Goal: Information Seeking & Learning: Learn about a topic

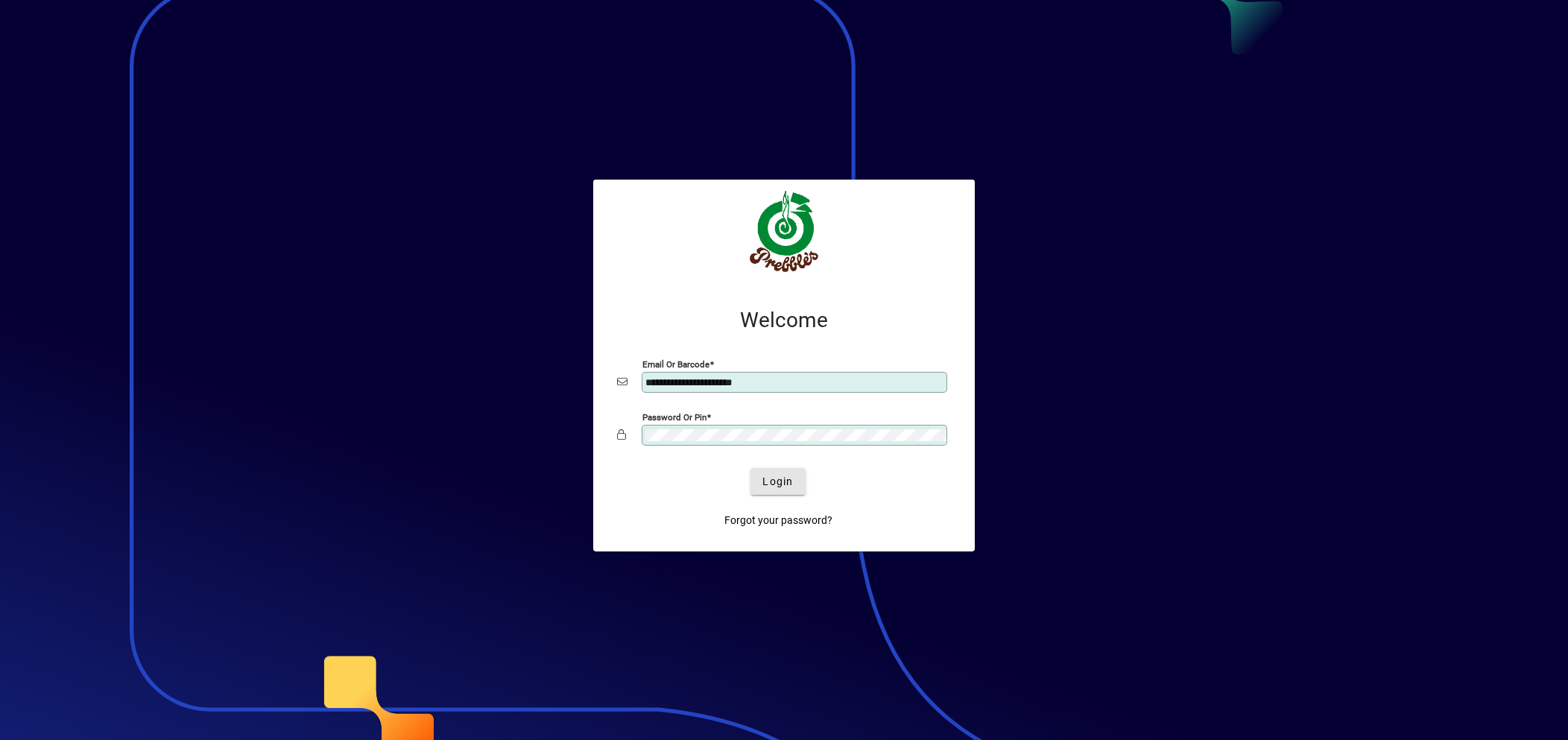
click at [784, 483] on span "Login" at bounding box center [777, 481] width 31 height 16
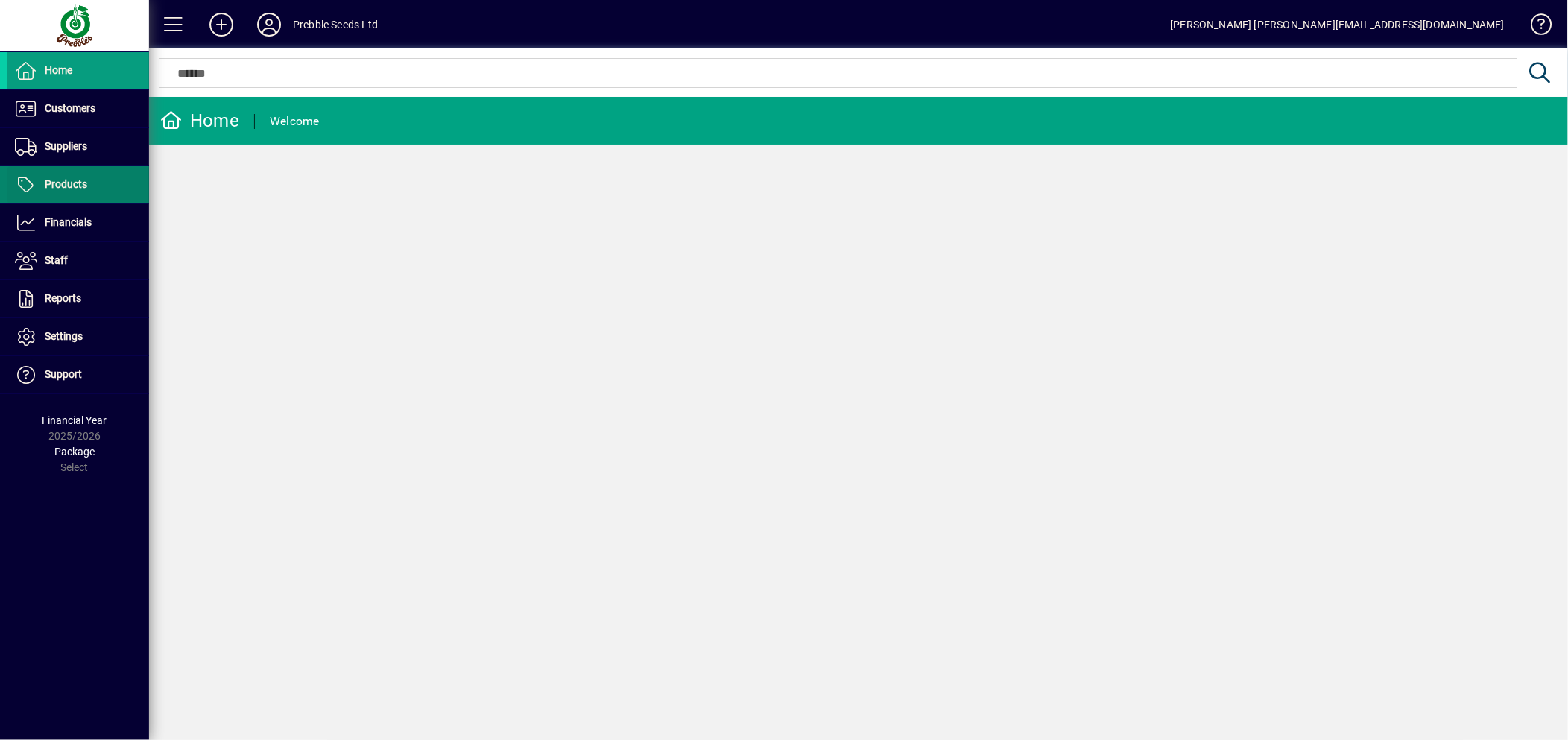
click at [72, 185] on span "Products" at bounding box center [66, 184] width 42 height 12
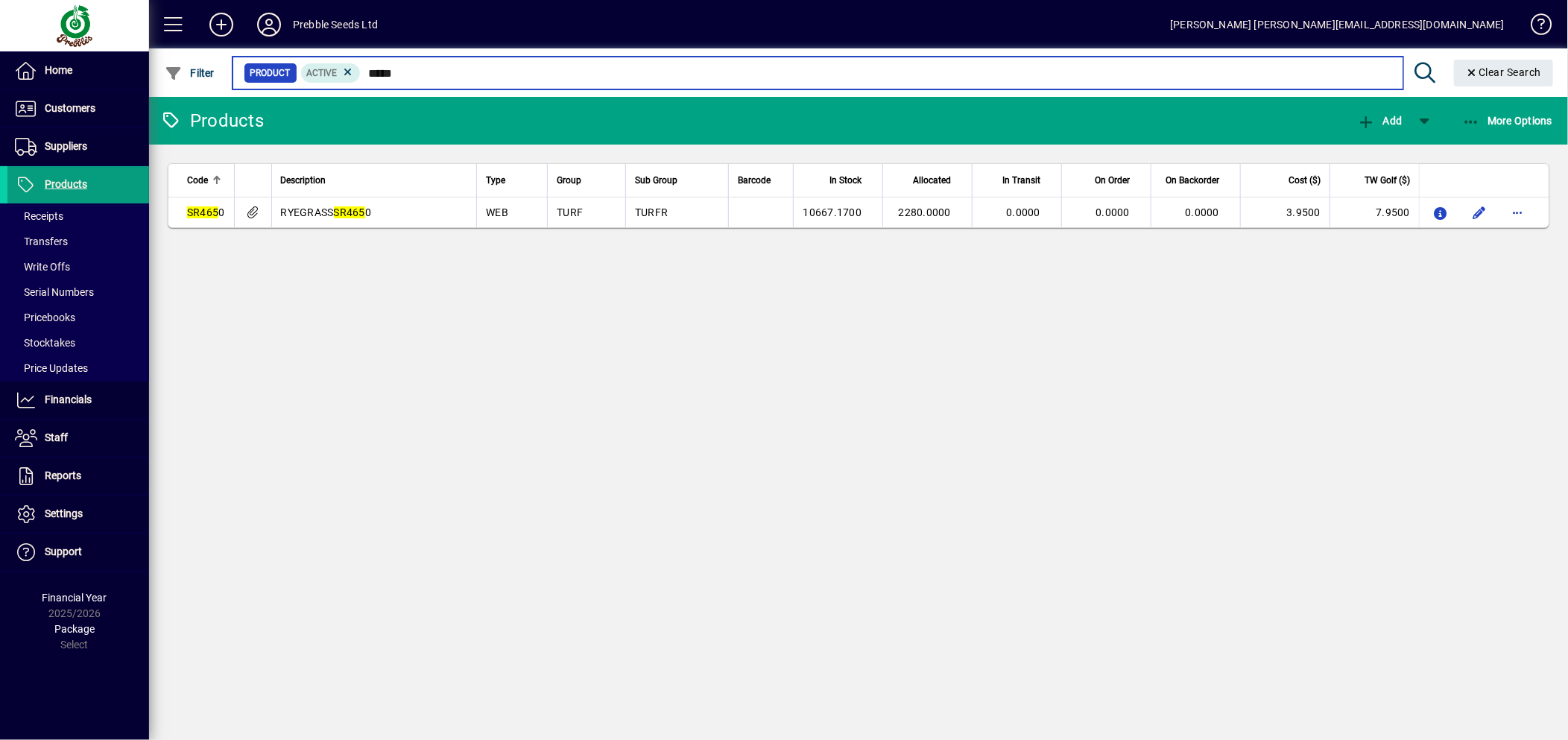
type input "*****"
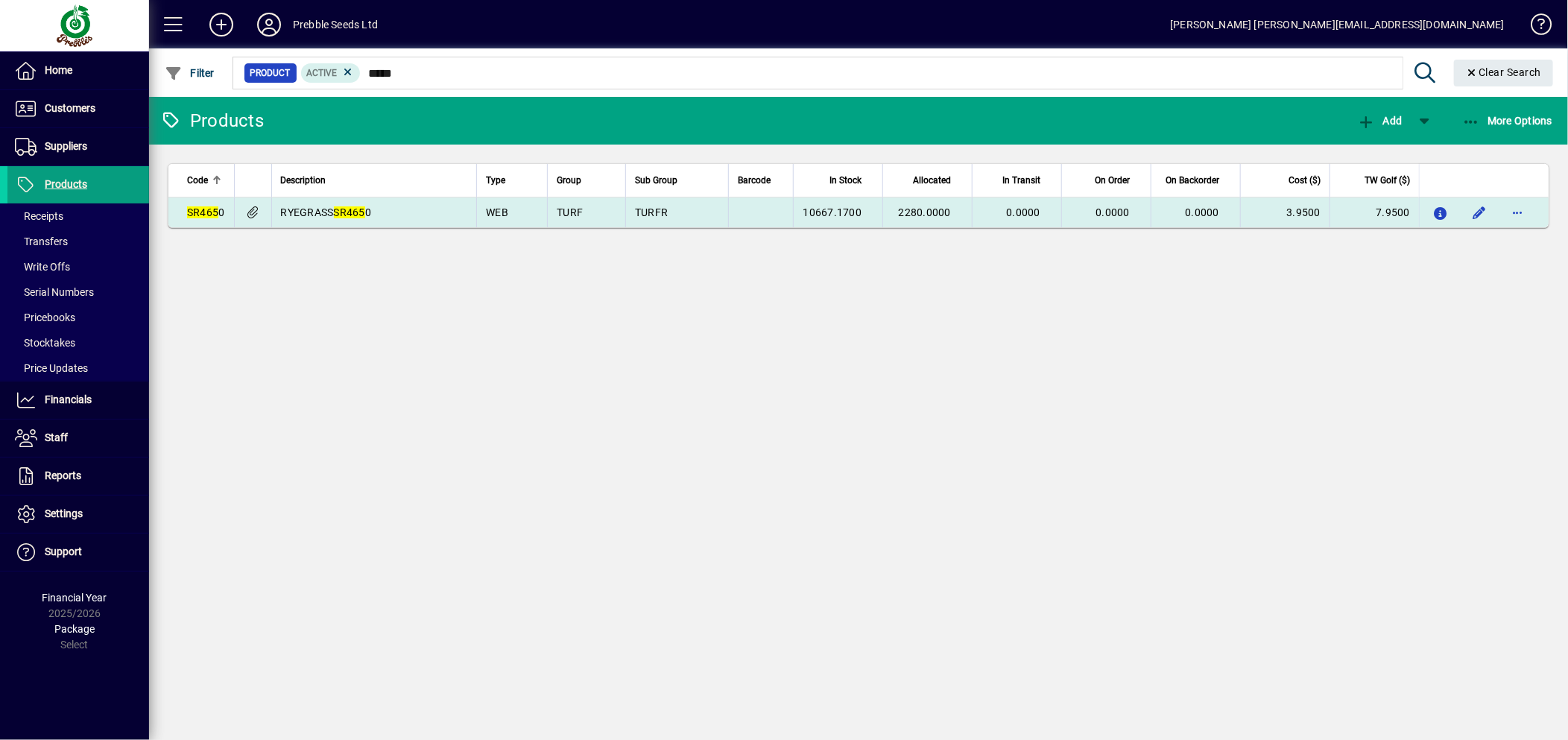
drag, startPoint x: 320, startPoint y: 194, endPoint x: 328, endPoint y: 210, distance: 17.9
click at [320, 194] on th "Description" at bounding box center [374, 180] width 206 height 33
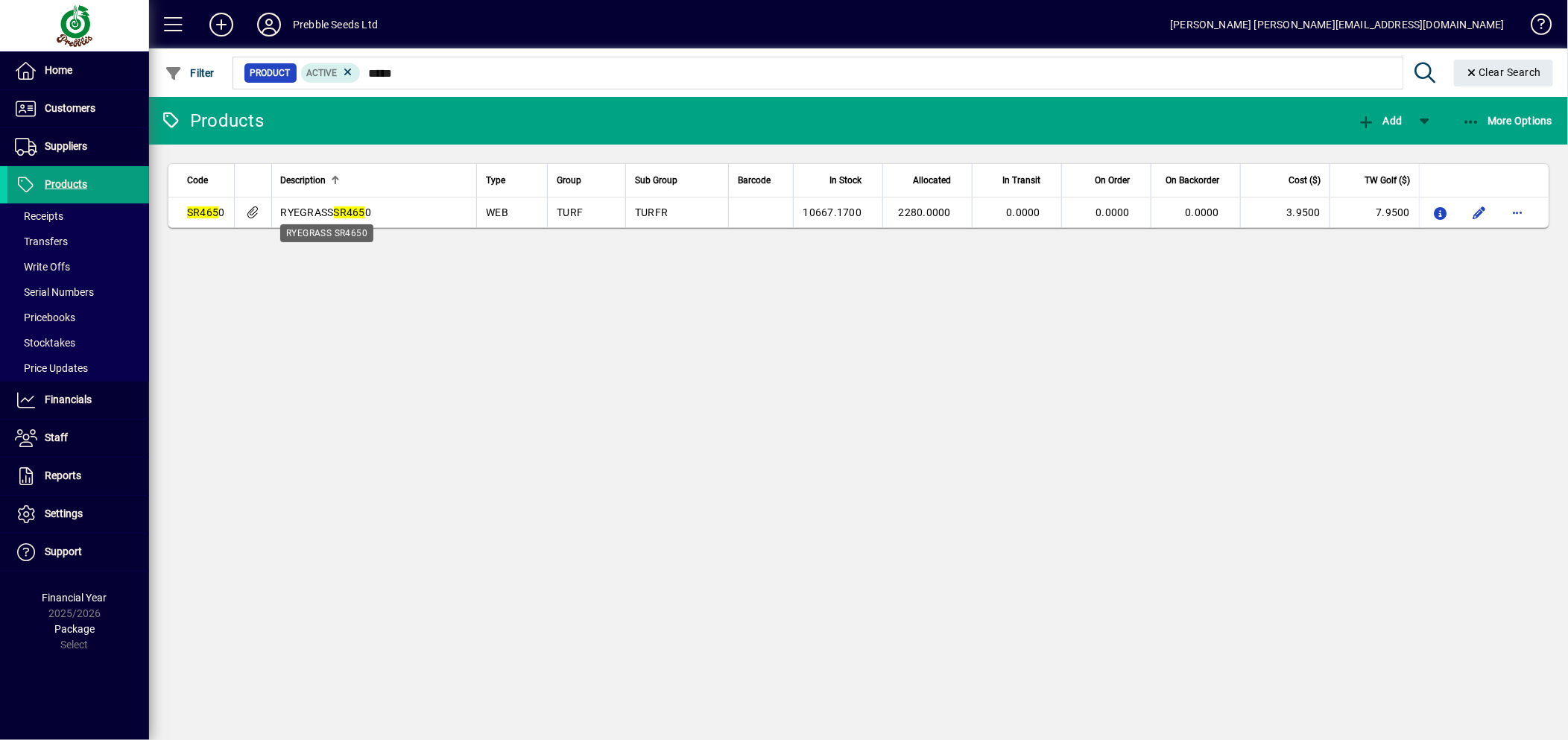
click at [331, 213] on span "RYEGRASS SR465 0" at bounding box center [326, 212] width 91 height 12
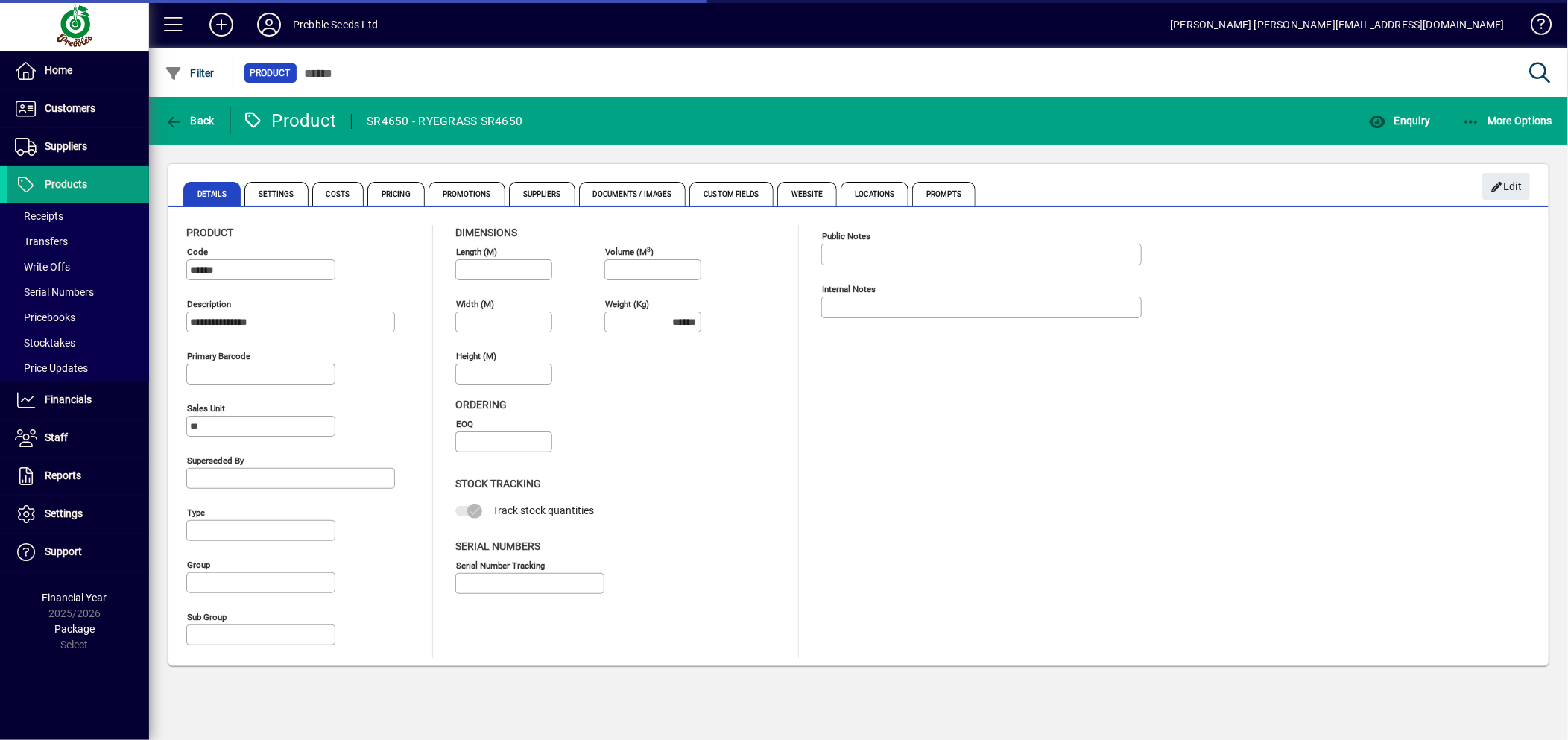
type input "**********"
type input "****"
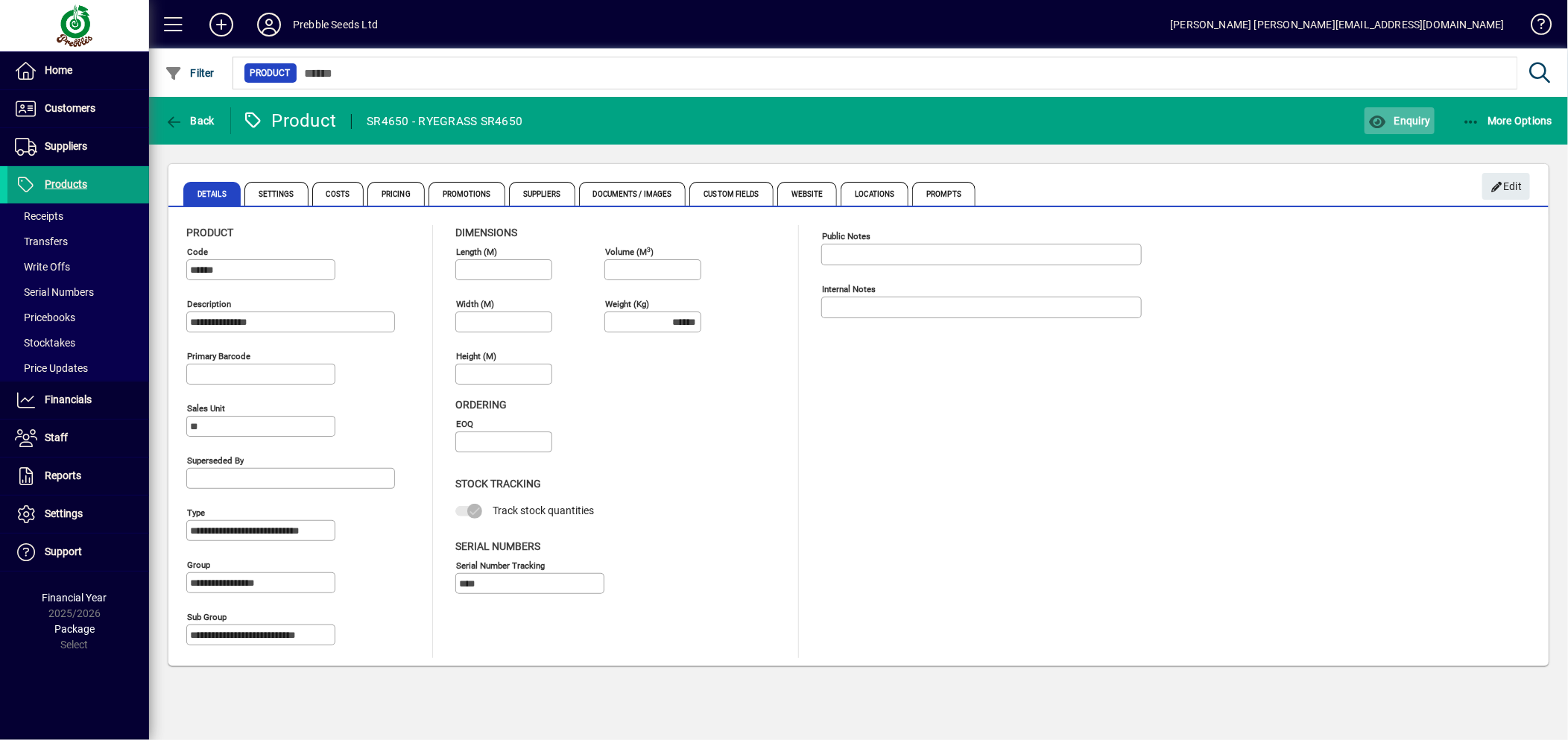
click at [1428, 133] on span "button" at bounding box center [1399, 121] width 70 height 36
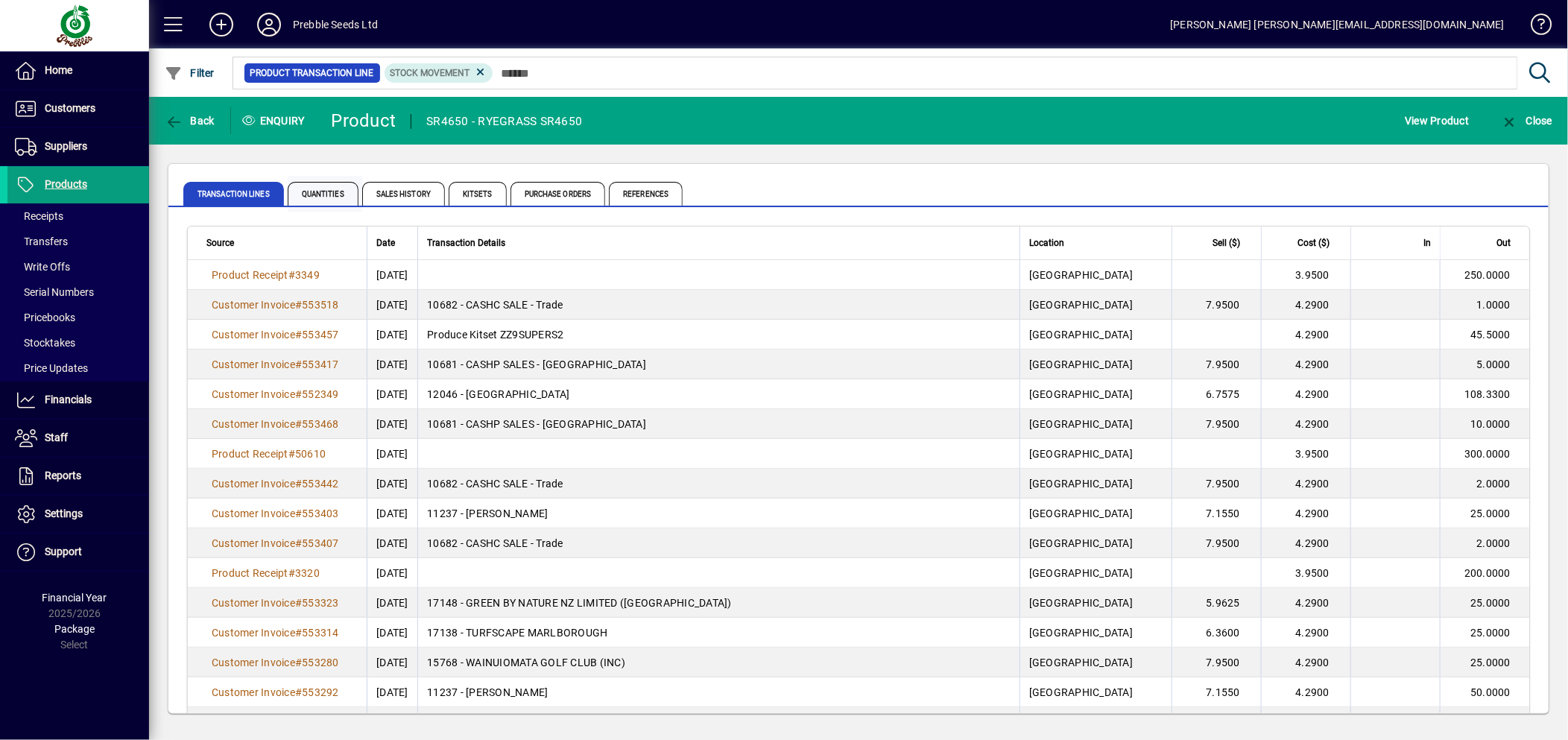
click at [314, 197] on span "Quantities" at bounding box center [323, 194] width 70 height 24
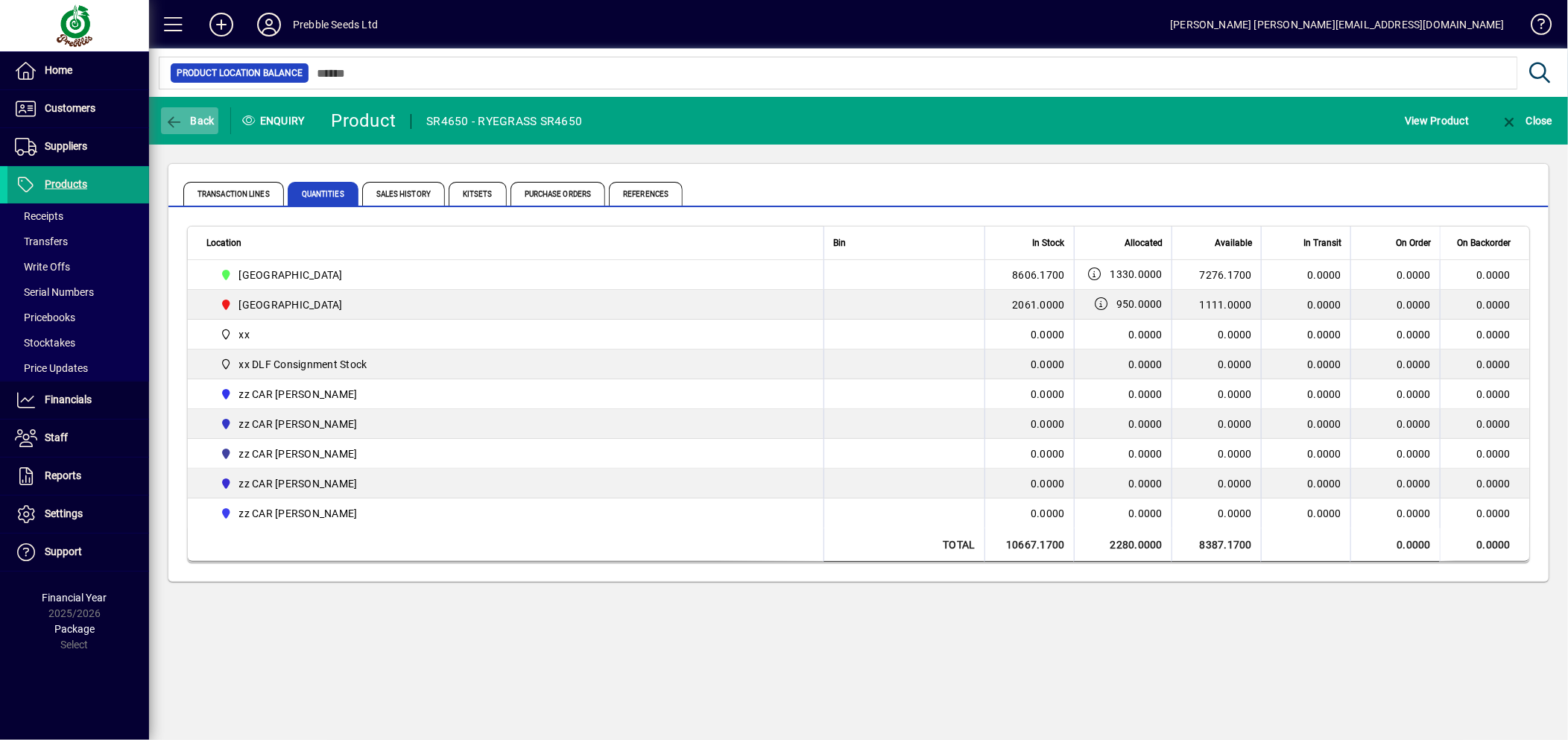
click at [202, 119] on span "Back" at bounding box center [189, 121] width 50 height 12
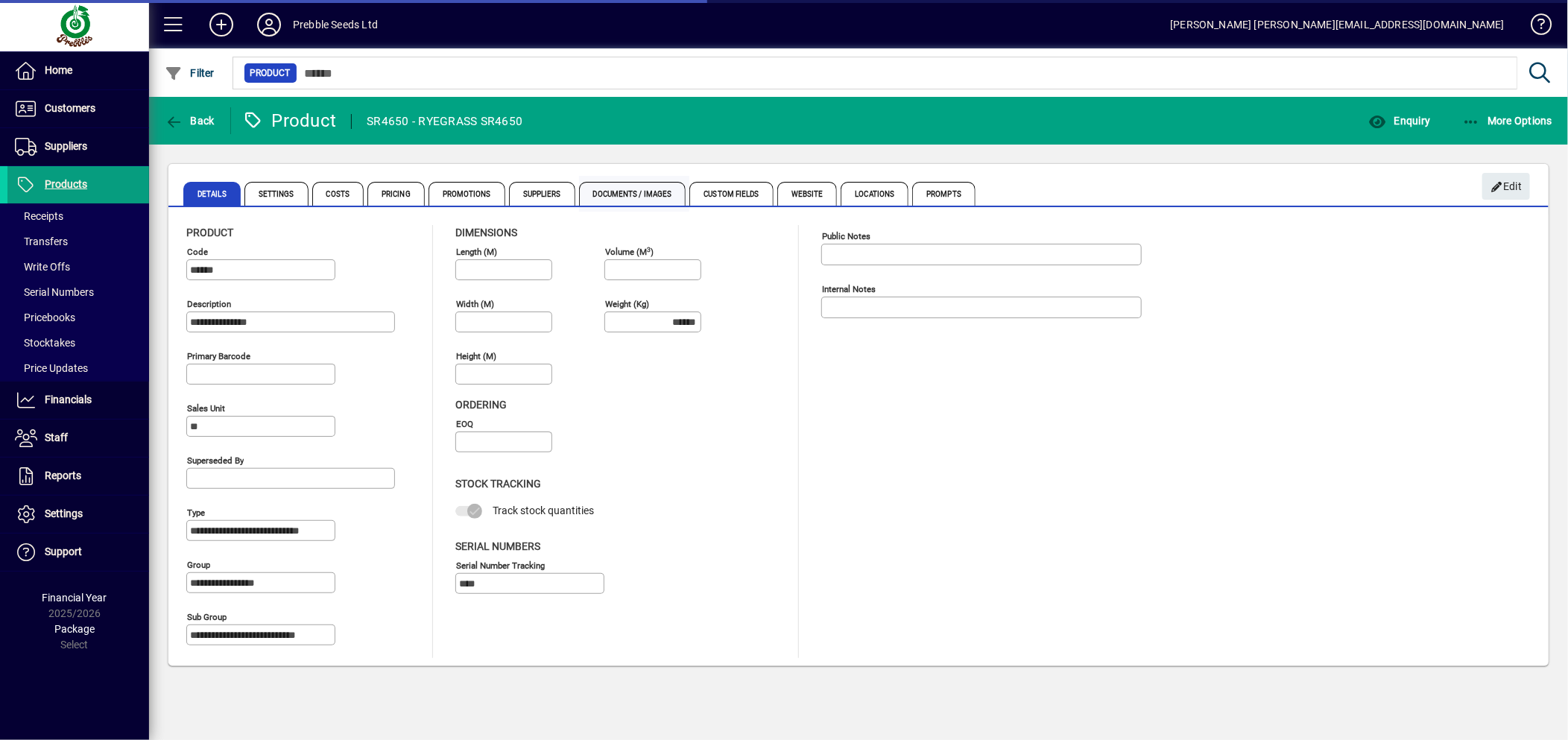
drag, startPoint x: 576, startPoint y: 194, endPoint x: 585, endPoint y: 194, distance: 9.0
click at [582, 194] on div "Details Settings Costs Pricing Promotions Suppliers Documents / Images Custom F…" at bounding box center [772, 194] width 1179 height 36
click at [619, 199] on span "Documents / Images" at bounding box center [633, 194] width 107 height 24
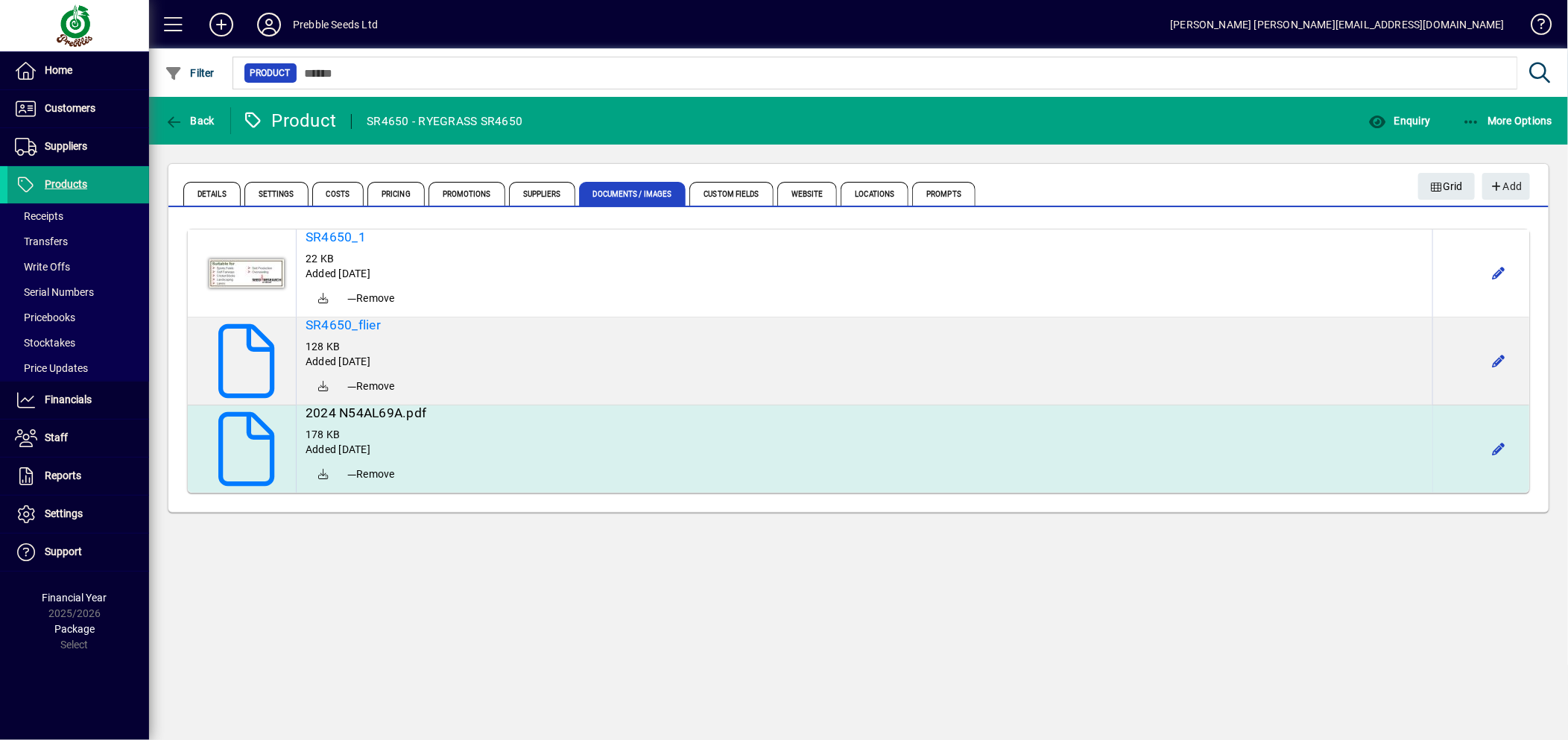
click at [351, 415] on h5 "2024 N54AL69A.pdf" at bounding box center [865, 414] width 1118 height 16
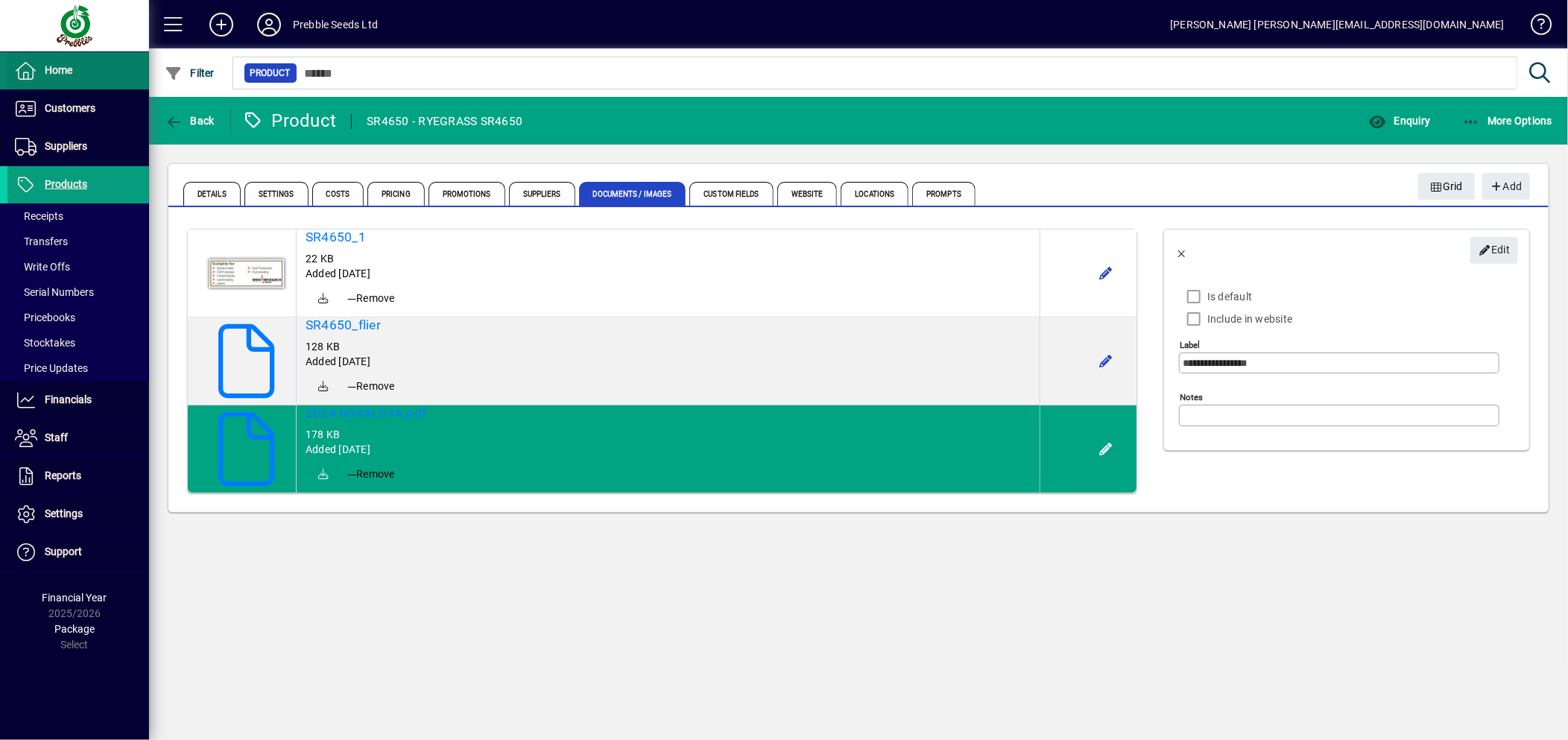
click at [77, 64] on span at bounding box center [77, 70] width 142 height 36
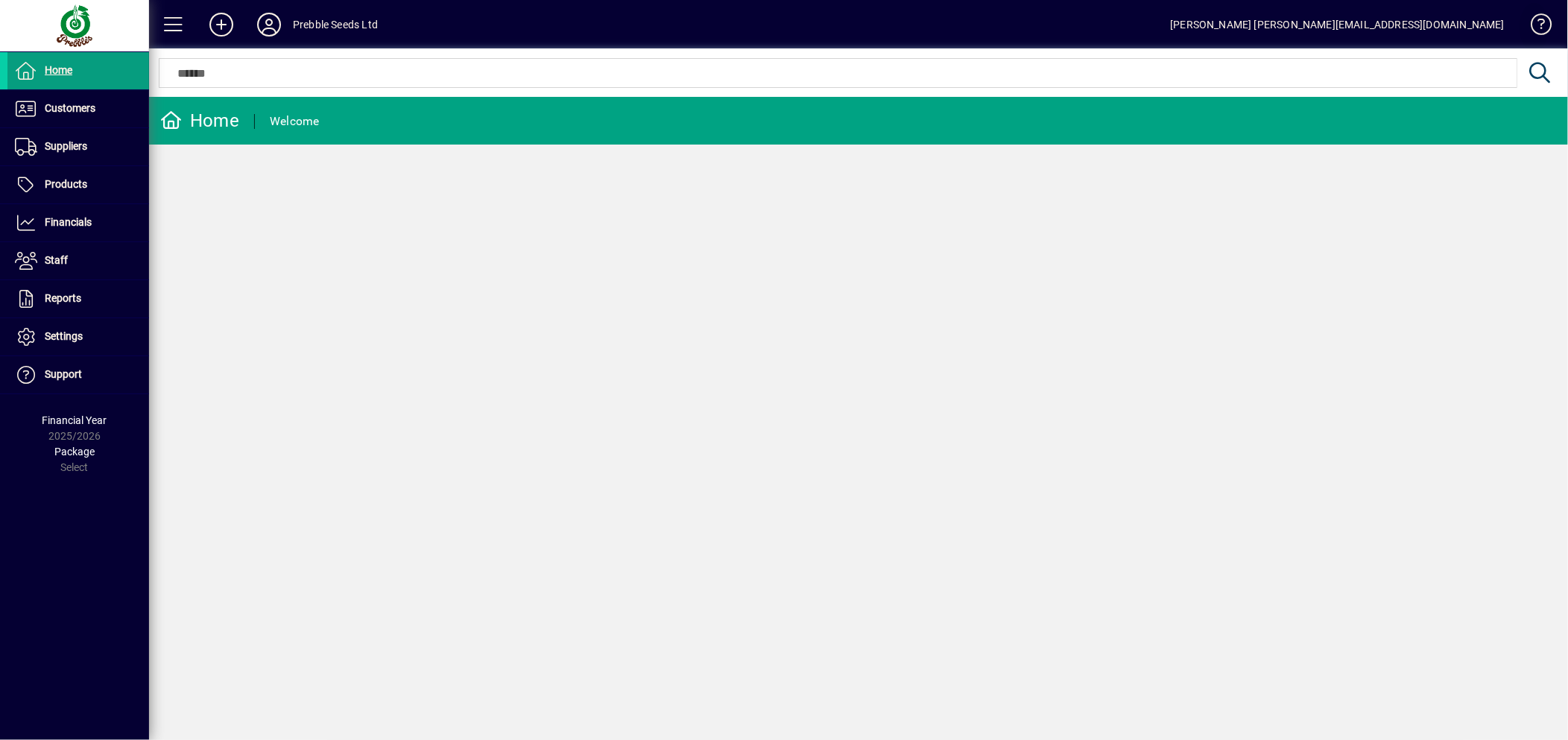
click at [1545, 26] on span at bounding box center [1535, 27] width 36 height 36
click at [269, 26] on icon at bounding box center [269, 24] width 30 height 24
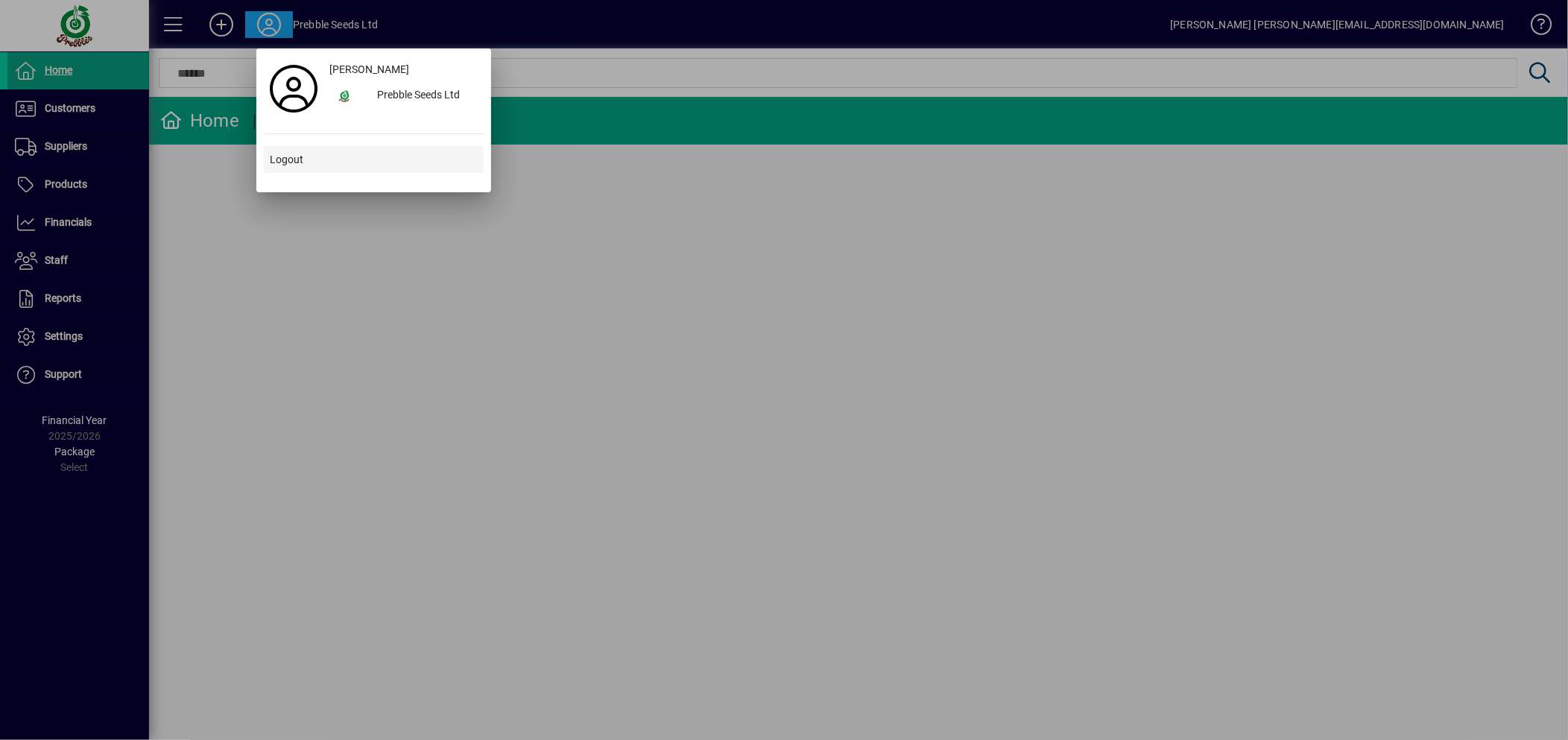
click at [296, 157] on span "Logout" at bounding box center [286, 160] width 33 height 16
